Goal: Task Accomplishment & Management: Manage account settings

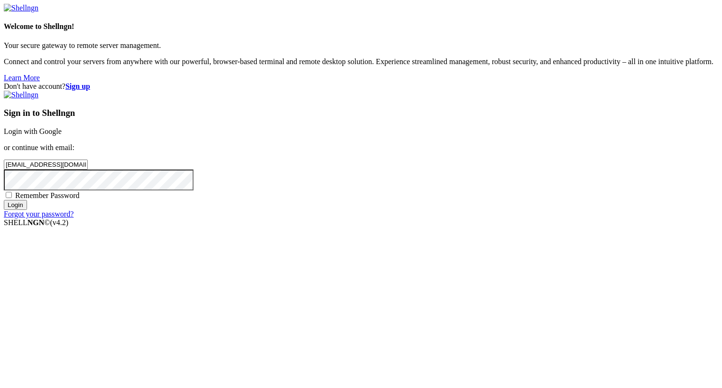
type input "[EMAIL_ADDRESS][DOMAIN_NAME]"
click at [27, 210] on input "Login" at bounding box center [15, 205] width 23 height 10
click at [74, 226] on link "Forgot your password?" at bounding box center [39, 222] width 70 height 8
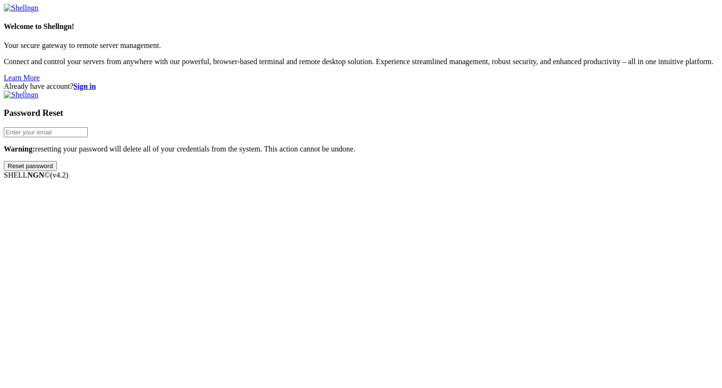
click at [57, 171] on input "Reset password" at bounding box center [30, 166] width 53 height 10
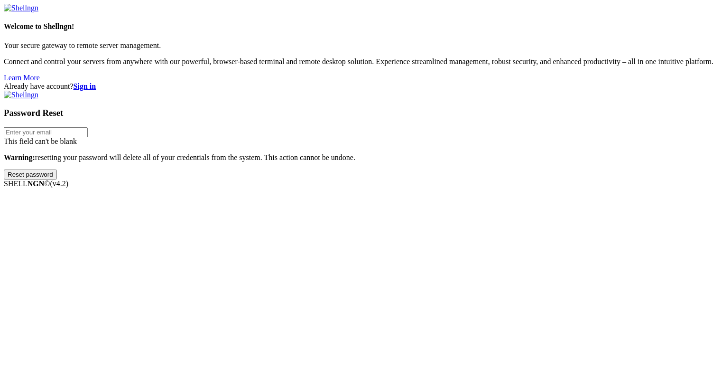
click at [445, 146] on div "This field can't be blank" at bounding box center [361, 141] width 715 height 9
click at [419, 146] on div "This field can't be blank" at bounding box center [361, 141] width 715 height 9
click at [88, 137] on input "email" at bounding box center [46, 132] width 84 height 10
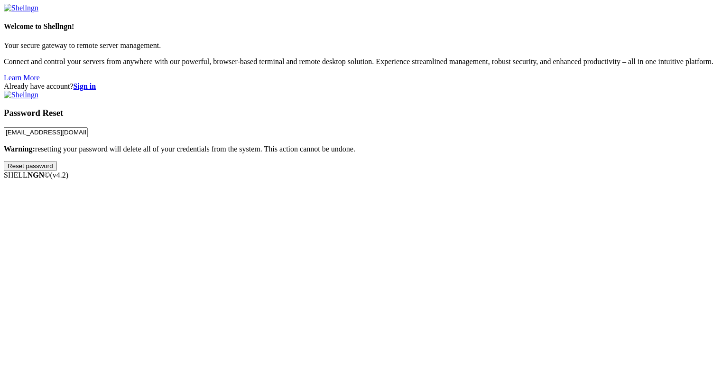
type input "[EMAIL_ADDRESS][DOMAIN_NAME]"
click at [57, 171] on input "Reset password" at bounding box center [30, 166] width 53 height 10
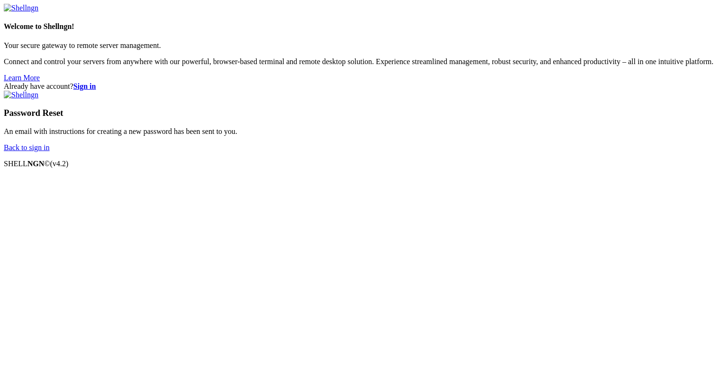
click at [627, 82] on div "Already have account? Sign in Password Reset An email with instructions for cre…" at bounding box center [361, 117] width 715 height 70
click at [38, 12] on img at bounding box center [21, 8] width 35 height 9
